Goal: Task Accomplishment & Management: Manage account settings

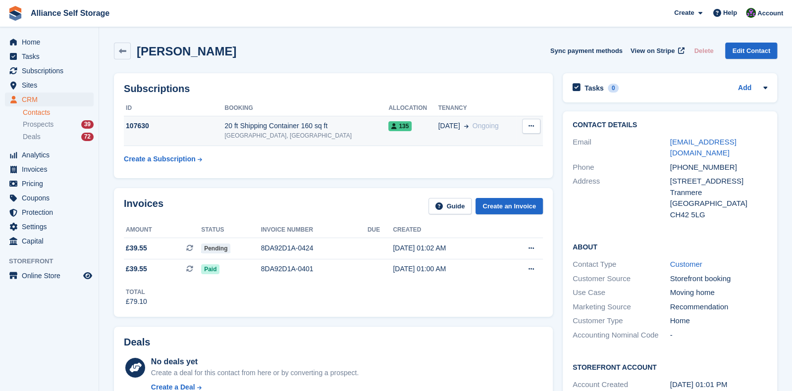
click at [527, 124] on button at bounding box center [531, 126] width 18 height 15
click at [503, 146] on p "Cancel subscription" at bounding box center [493, 145] width 86 height 13
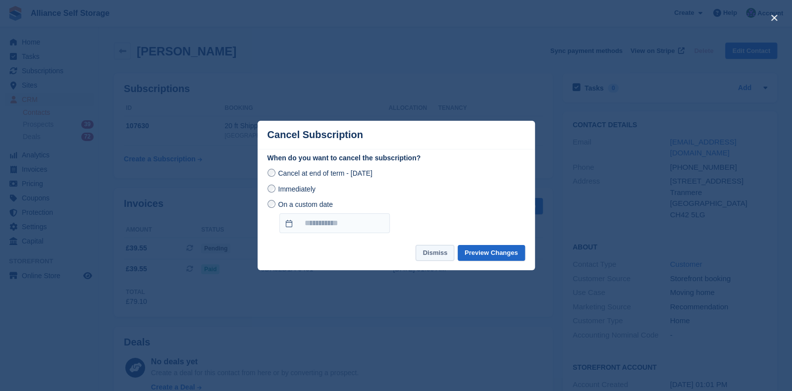
click at [445, 251] on button "Dismiss" at bounding box center [435, 253] width 39 height 16
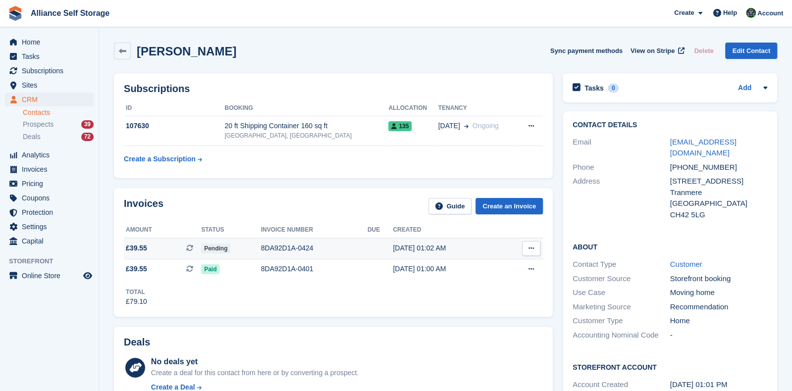
click at [244, 251] on div "Pending" at bounding box center [231, 248] width 60 height 10
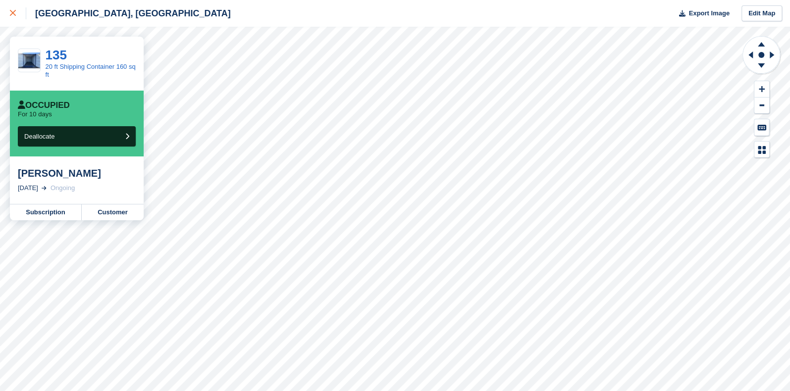
click at [10, 16] on icon at bounding box center [13, 13] width 6 height 6
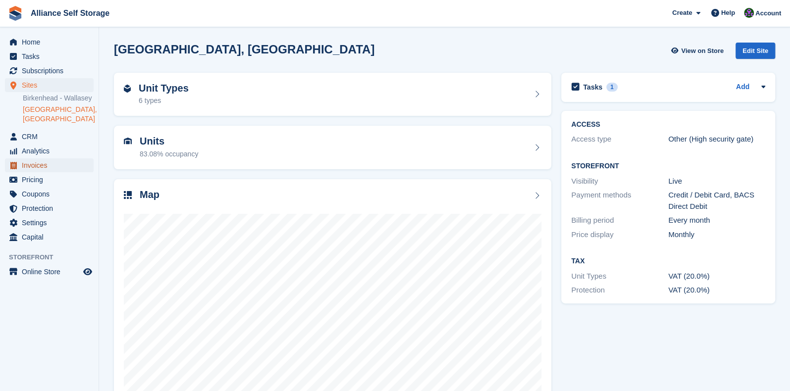
click at [56, 166] on span "Invoices" at bounding box center [51, 166] width 59 height 14
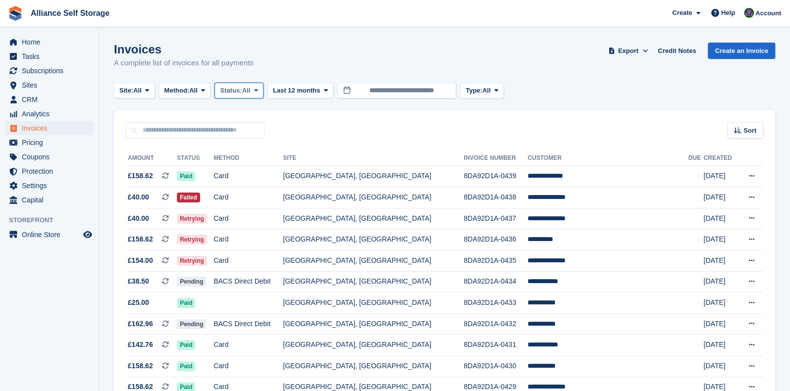
click at [228, 93] on span "Status:" at bounding box center [231, 91] width 22 height 10
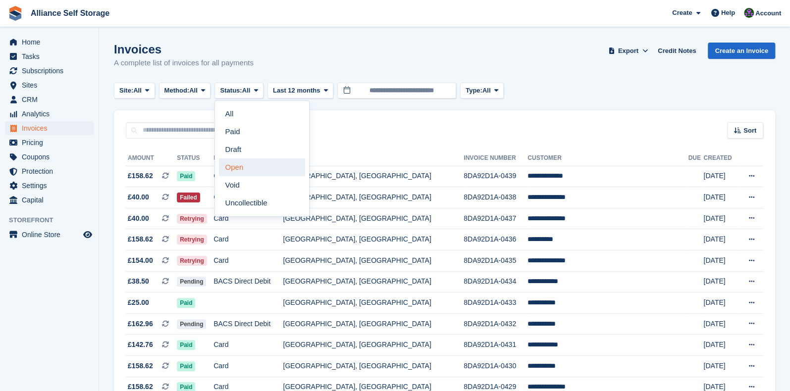
click at [247, 172] on link "Open" at bounding box center [262, 168] width 86 height 18
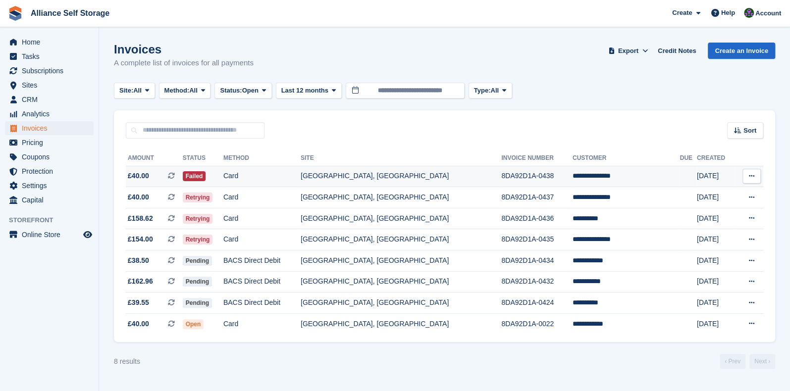
click at [272, 179] on td "Card" at bounding box center [261, 176] width 77 height 21
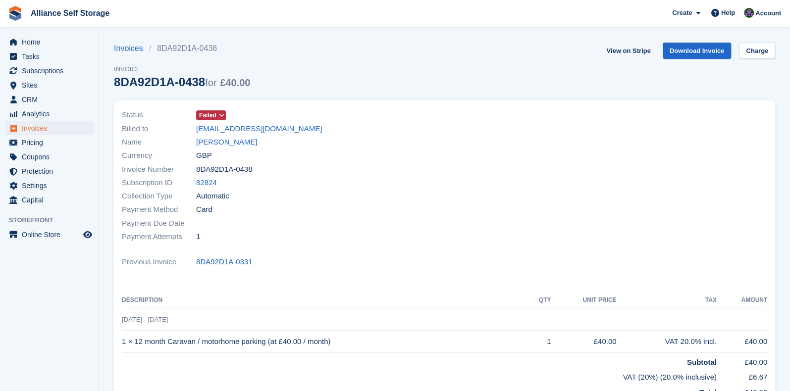
click at [214, 113] on span "Failed" at bounding box center [207, 115] width 17 height 9
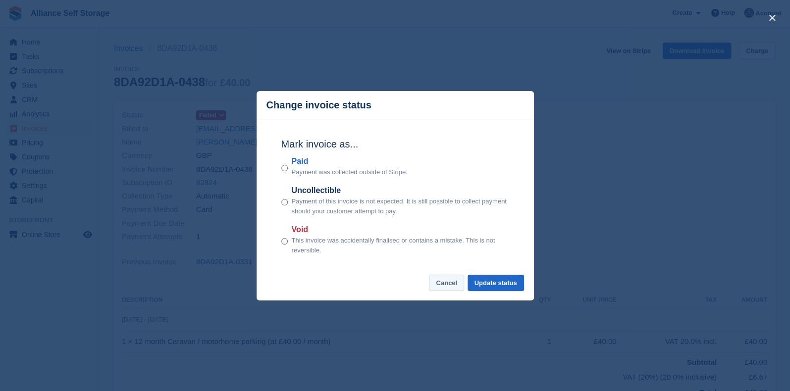
click at [445, 289] on button "Cancel" at bounding box center [446, 283] width 35 height 16
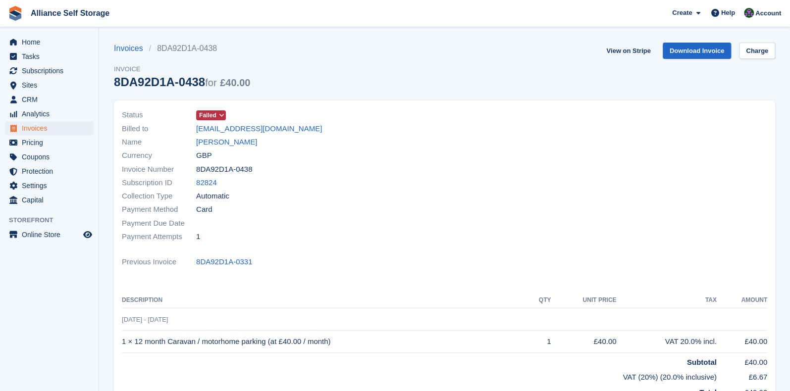
drag, startPoint x: 19, startPoint y: 310, endPoint x: 35, endPoint y: 296, distance: 21.4
click at [19, 310] on aside "Home Tasks Subscriptions Subscriptions Subscriptions Contracts Price increases …" at bounding box center [49, 198] width 99 height 342
click at [87, 320] on aside "Home Tasks Subscriptions Subscriptions Subscriptions Contracts Price increases …" at bounding box center [49, 198] width 99 height 342
click at [132, 31] on section "Invoices 8DA92D1A-0438 Invoice 8DA92D1A-0438 for £40.00 View on Stripe Download…" at bounding box center [444, 279] width 691 height 558
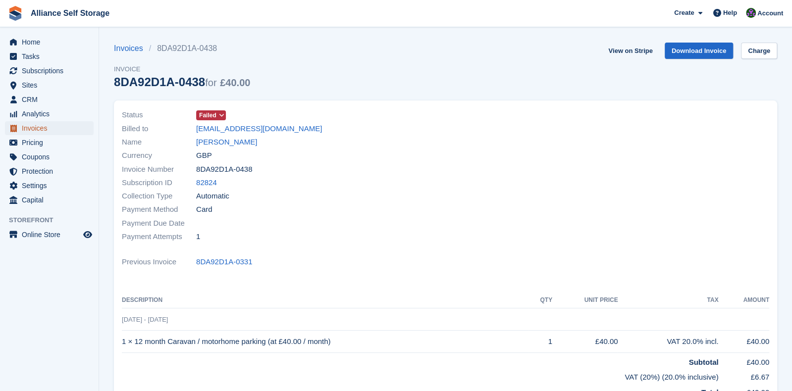
click at [32, 127] on span "Invoices" at bounding box center [51, 128] width 59 height 14
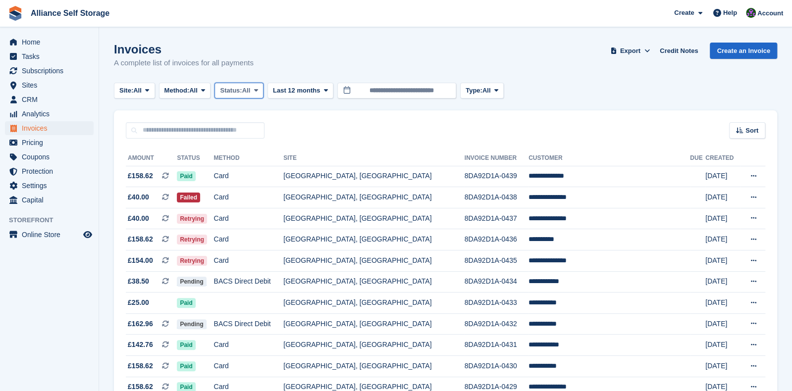
click at [242, 86] on span "Status:" at bounding box center [231, 91] width 22 height 10
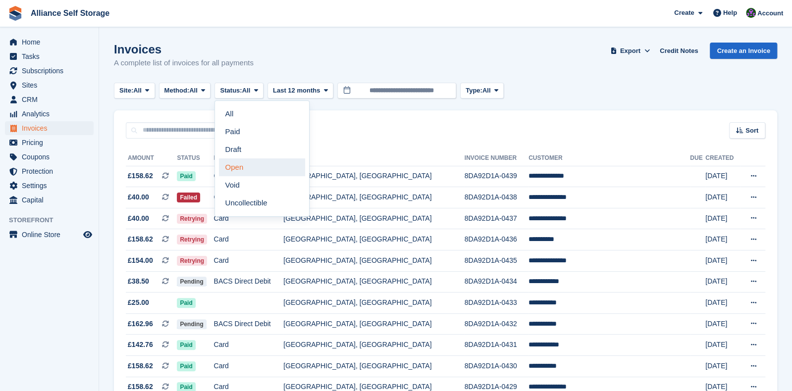
click at [251, 173] on link "Open" at bounding box center [262, 168] width 86 height 18
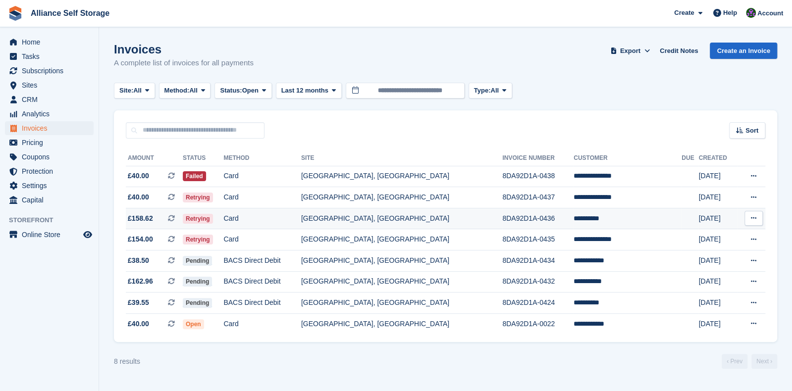
click at [301, 221] on td "Card" at bounding box center [261, 218] width 77 height 21
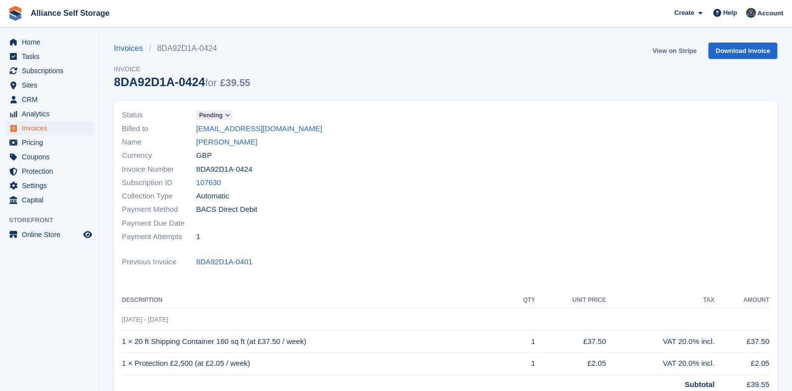
click at [679, 52] on link "View on Stripe" at bounding box center [675, 51] width 52 height 16
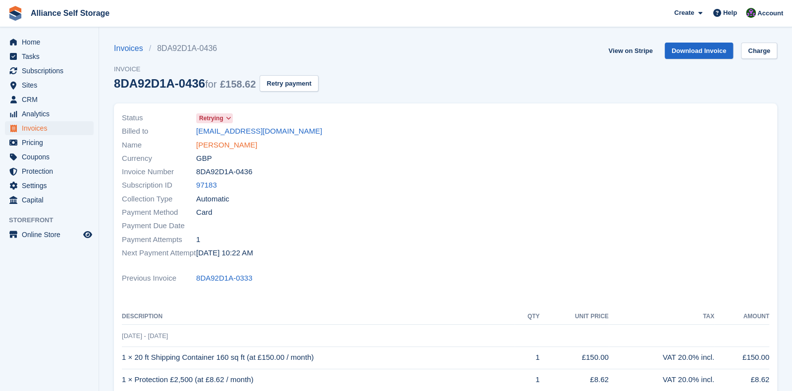
click at [210, 145] on link "Luke Binks" at bounding box center [226, 145] width 61 height 11
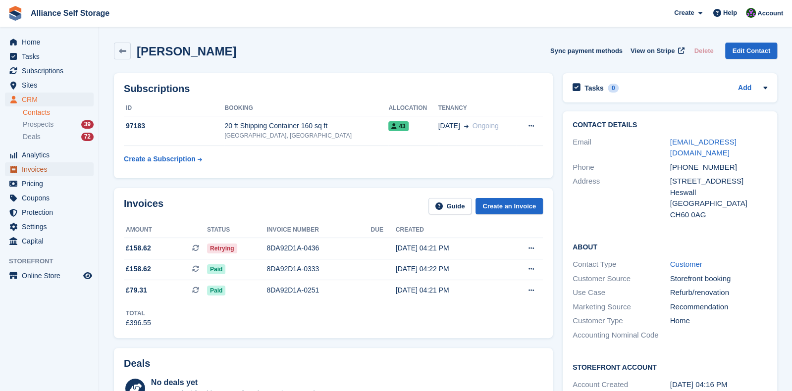
click at [43, 171] on span "Invoices" at bounding box center [51, 170] width 59 height 14
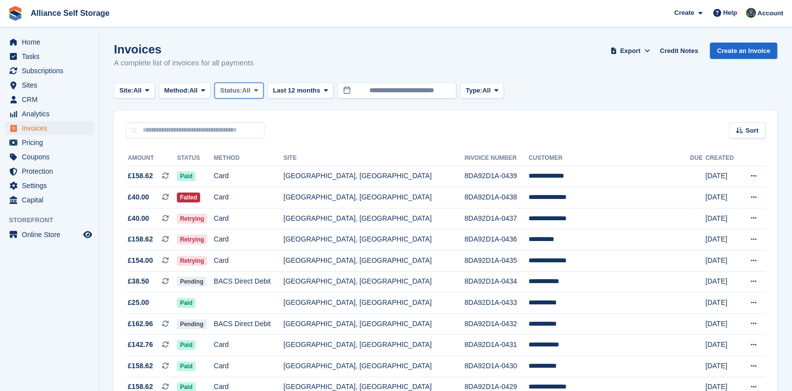
click at [242, 93] on span "Status:" at bounding box center [231, 91] width 22 height 10
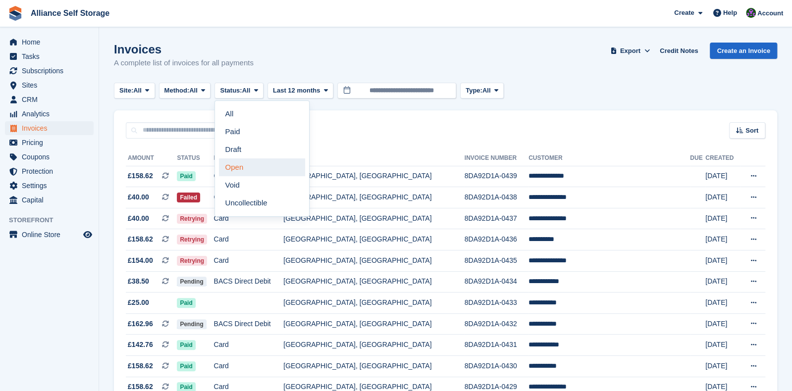
click at [244, 168] on link "Open" at bounding box center [262, 168] width 86 height 18
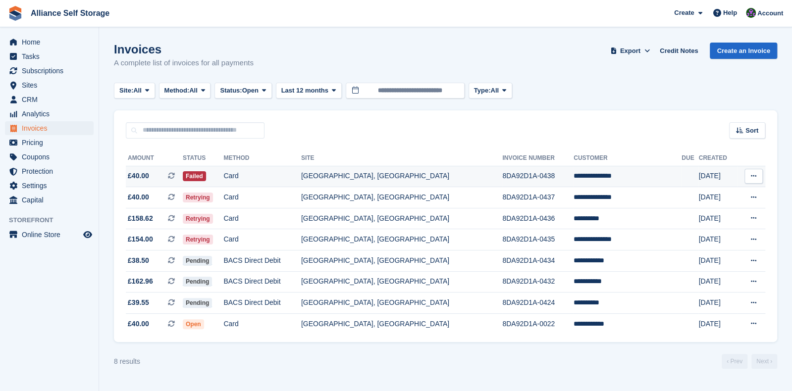
click at [243, 177] on td "Card" at bounding box center [261, 176] width 77 height 21
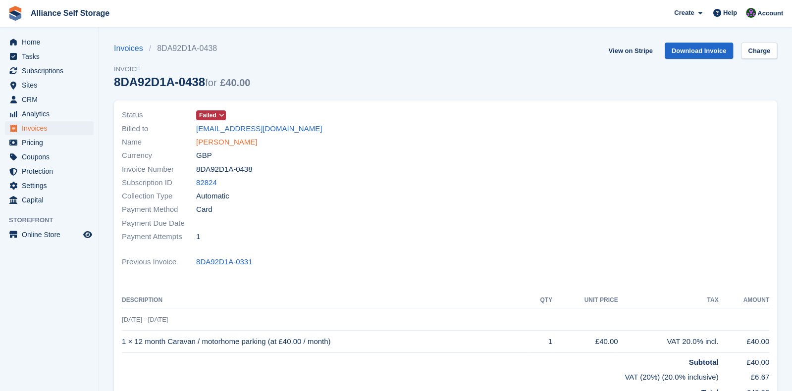
click at [228, 144] on link "[PERSON_NAME]" at bounding box center [226, 142] width 61 height 11
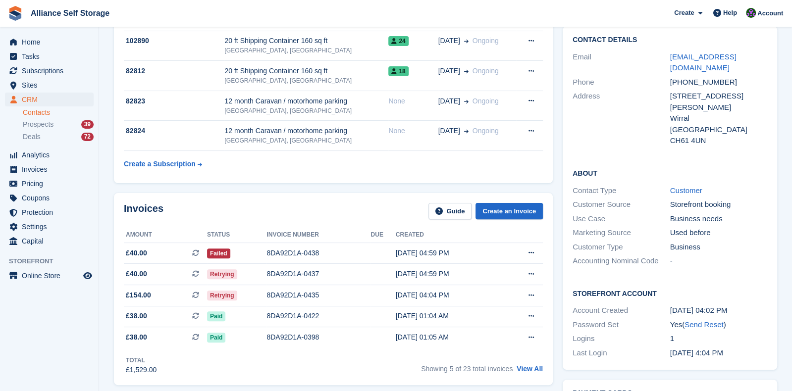
scroll to position [90, 0]
